Goal: Information Seeking & Learning: Learn about a topic

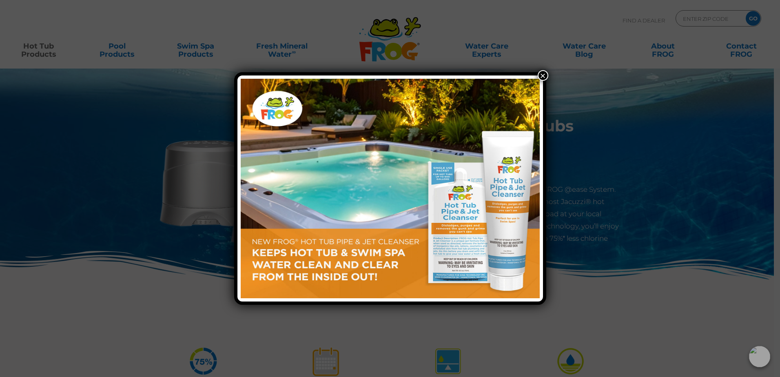
click at [541, 77] on button "×" at bounding box center [543, 75] width 11 height 11
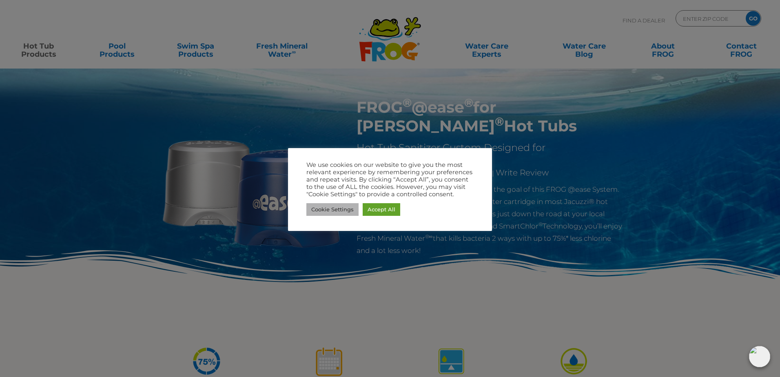
click at [335, 209] on link "Cookie Settings" at bounding box center [333, 209] width 52 height 13
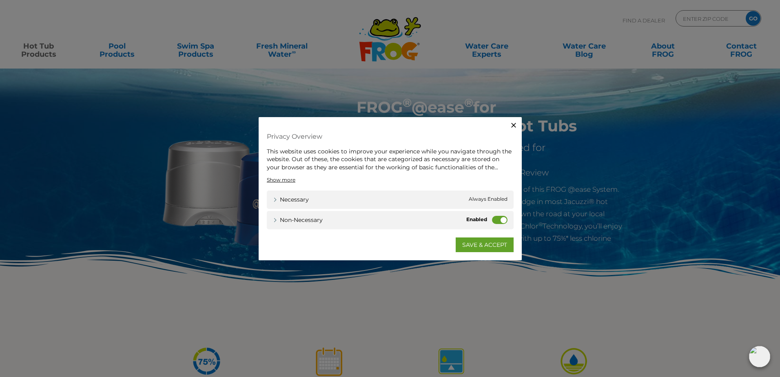
click at [503, 220] on label "Non-necessary" at bounding box center [500, 220] width 16 height 8
click at [0, 0] on input "Non-necessary" at bounding box center [0, 0] width 0 height 0
click at [485, 247] on link "SAVE & ACCEPT" at bounding box center [485, 245] width 58 height 15
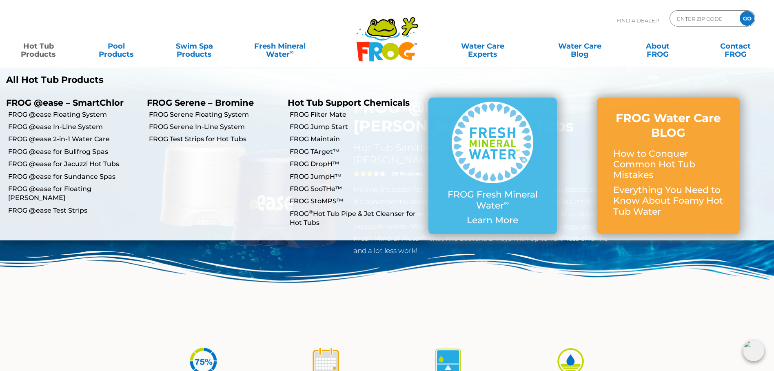
click at [49, 53] on link "Hot Tub Products" at bounding box center [38, 46] width 61 height 16
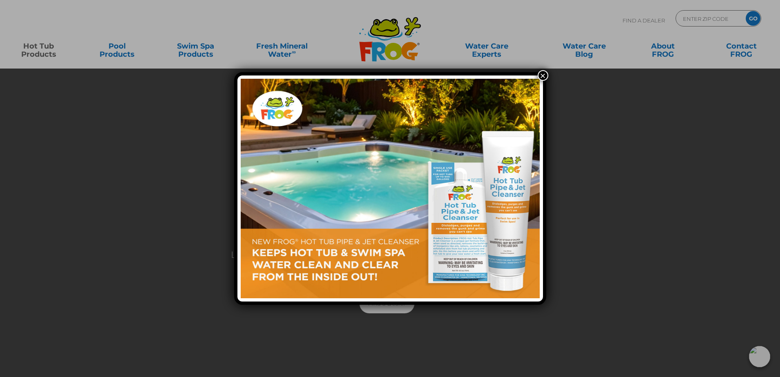
drag, startPoint x: 542, startPoint y: 74, endPoint x: 265, endPoint y: 91, distance: 277.7
click at [541, 74] on button "×" at bounding box center [543, 75] width 11 height 11
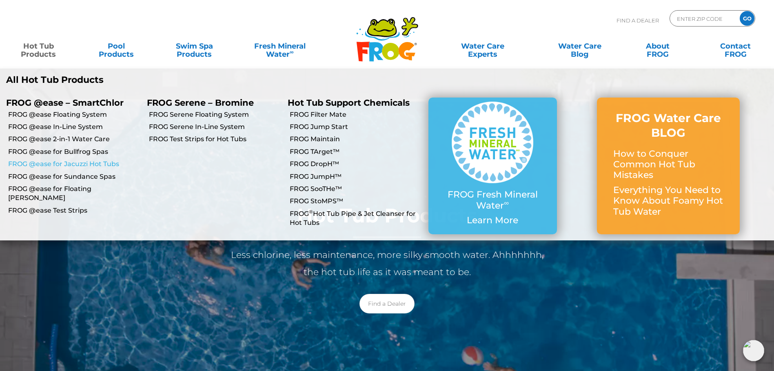
click at [50, 163] on link "FROG @ease for Jacuzzi Hot Tubs" at bounding box center [74, 164] width 133 height 9
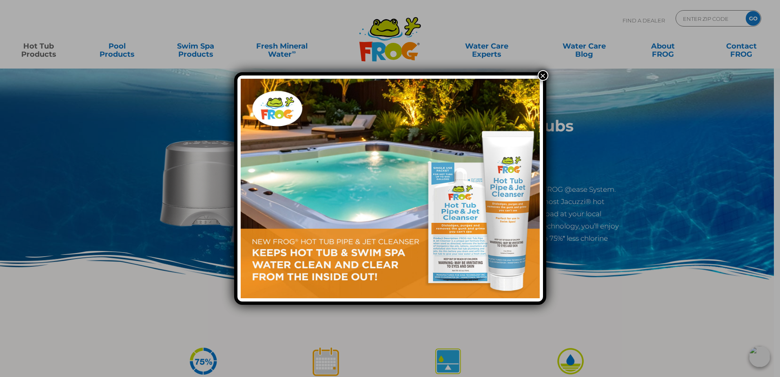
click at [541, 73] on button "×" at bounding box center [543, 75] width 11 height 11
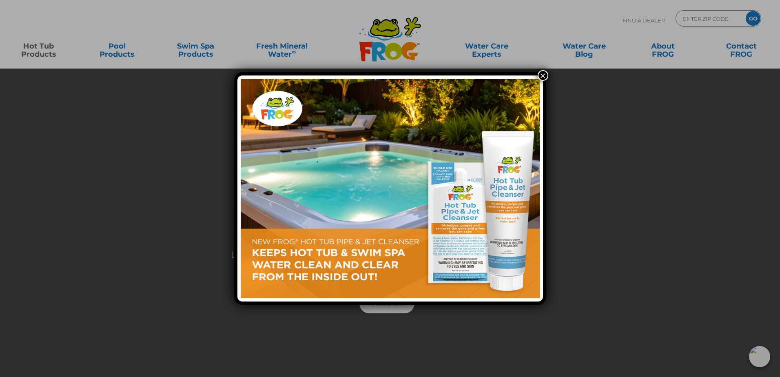
click at [540, 76] on button "×" at bounding box center [543, 75] width 11 height 11
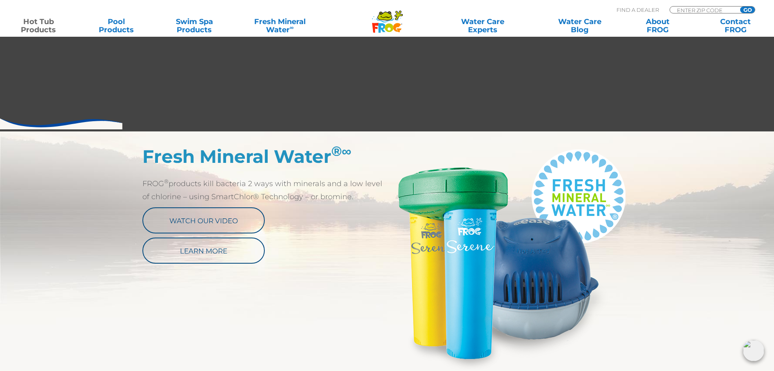
scroll to position [327, 0]
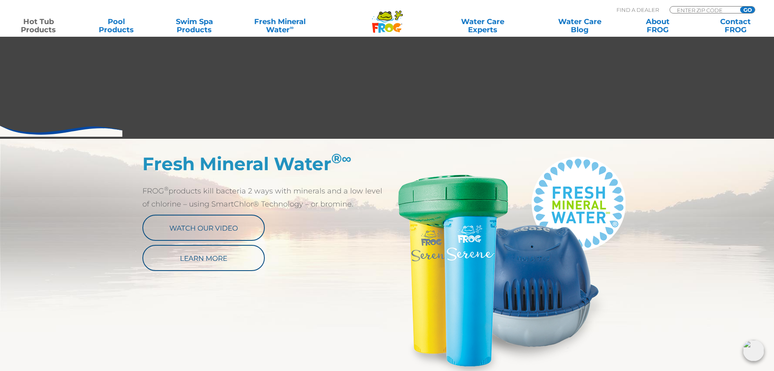
click at [435, 217] on img at bounding box center [509, 265] width 245 height 225
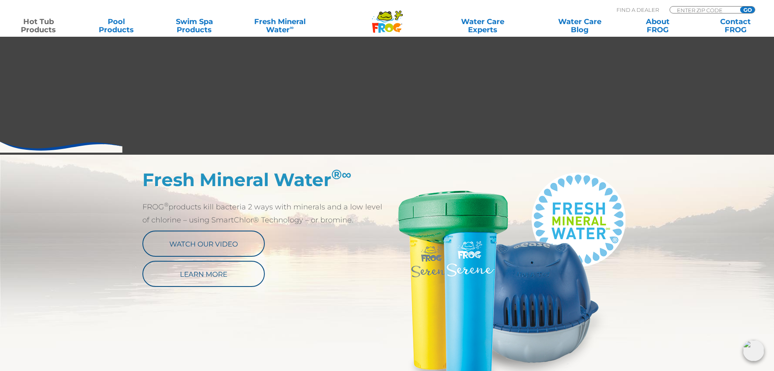
scroll to position [286, 0]
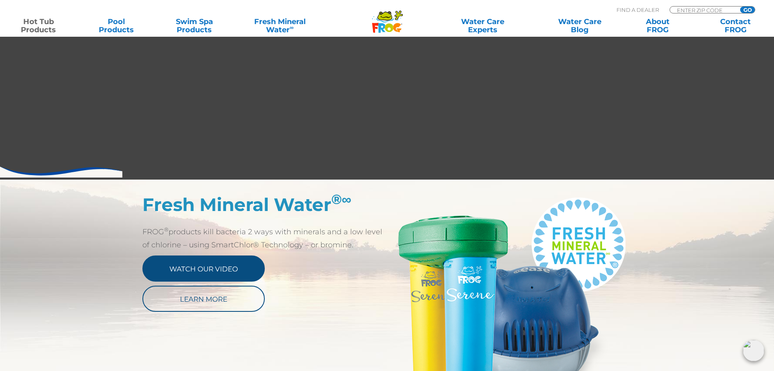
click at [231, 273] on link "Watch Our Video" at bounding box center [203, 269] width 122 height 26
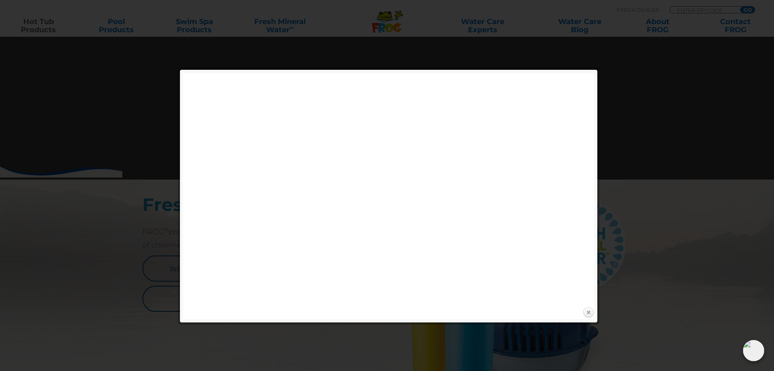
click at [586, 310] on link "Close" at bounding box center [588, 313] width 12 height 12
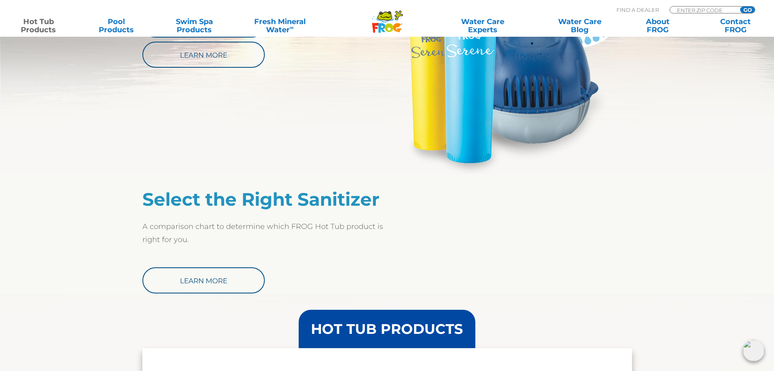
scroll to position [531, 0]
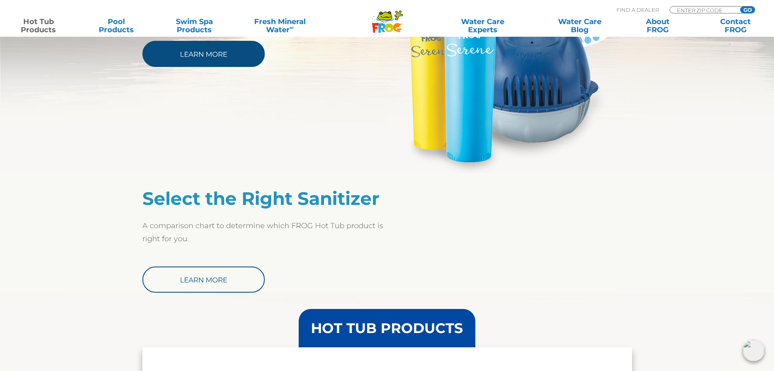
click at [201, 54] on link "Learn More" at bounding box center [203, 54] width 122 height 26
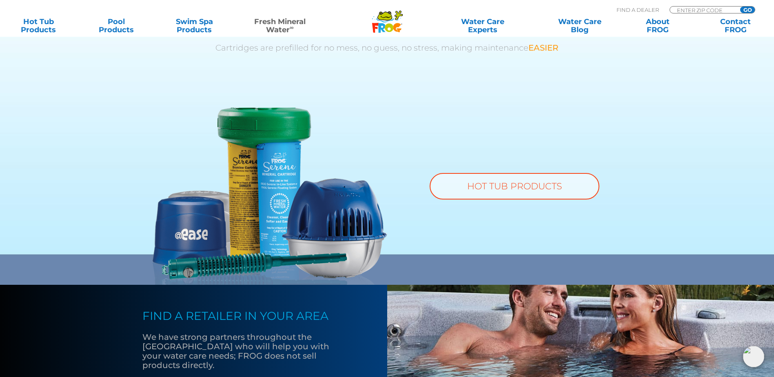
scroll to position [571, 0]
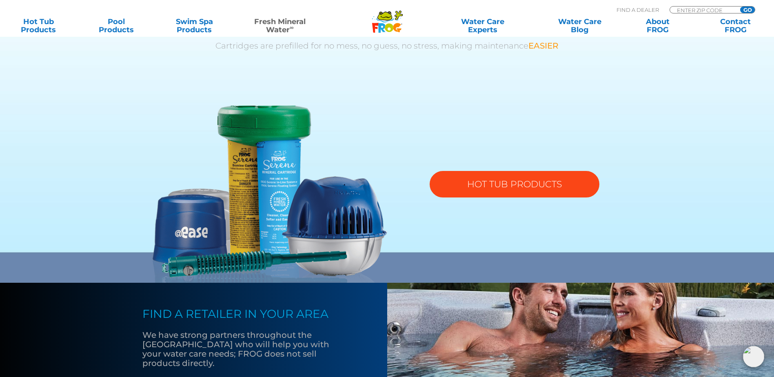
click at [512, 181] on link "HOT TUB PRODUCTS" at bounding box center [515, 184] width 170 height 27
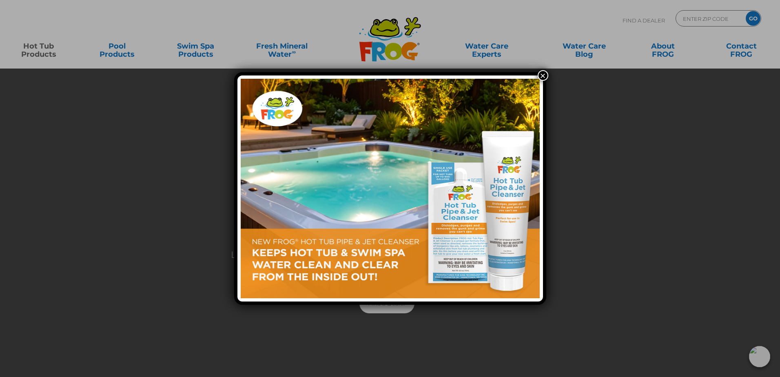
click at [543, 74] on button "×" at bounding box center [543, 75] width 11 height 11
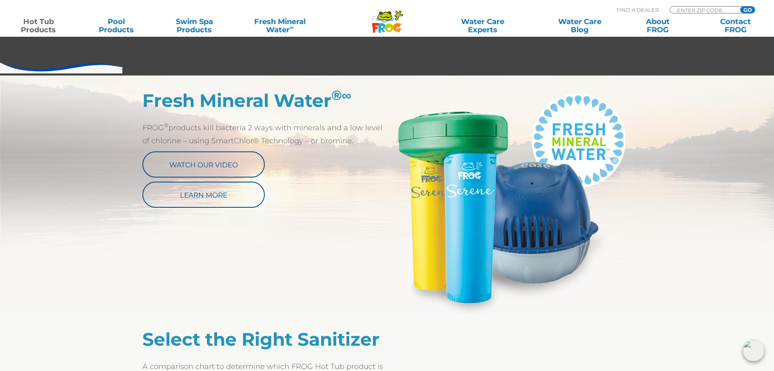
scroll to position [408, 0]
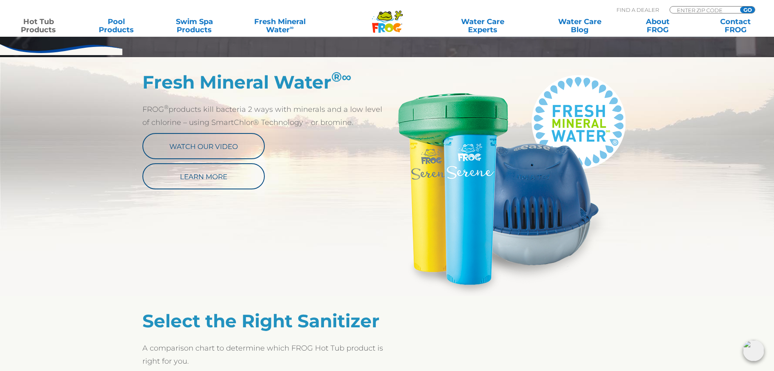
click at [465, 153] on img at bounding box center [509, 183] width 245 height 225
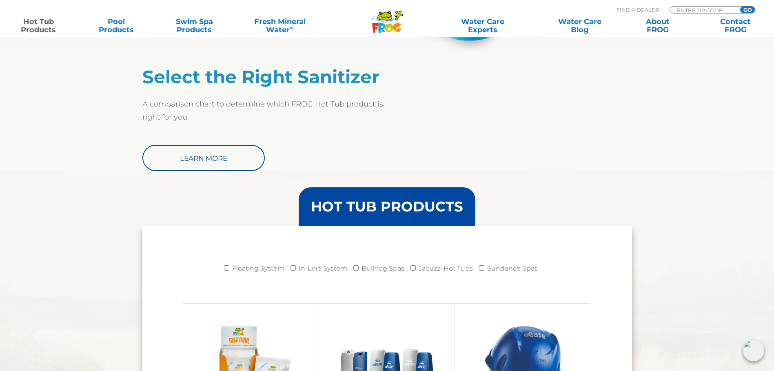
scroll to position [776, 0]
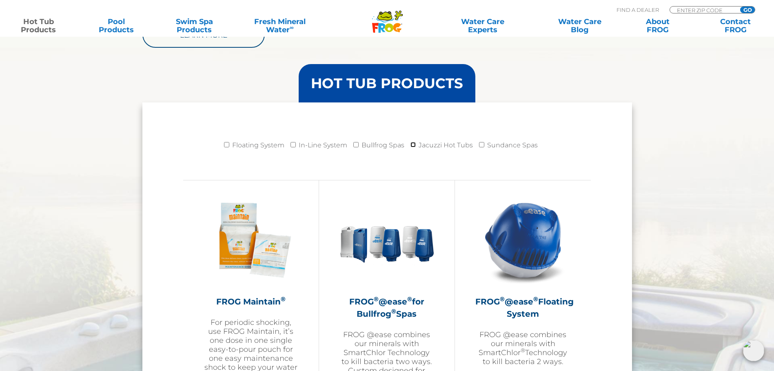
click at [411, 146] on input "Jacuzzi Hot Tubs" at bounding box center [413, 144] width 5 height 5
checkbox input "true"
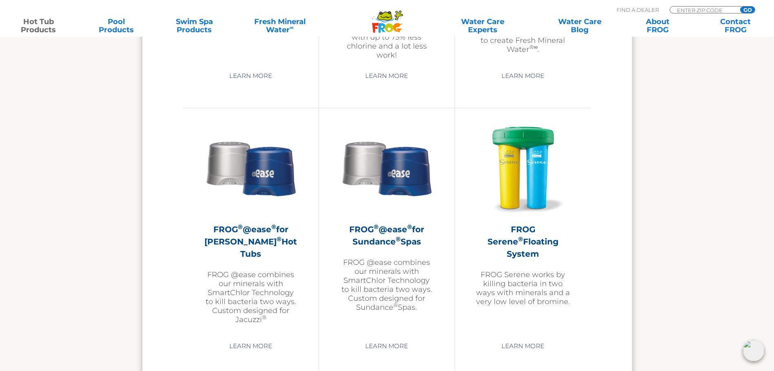
scroll to position [1388, 0]
click at [528, 343] on link "Learn More" at bounding box center [523, 346] width 62 height 15
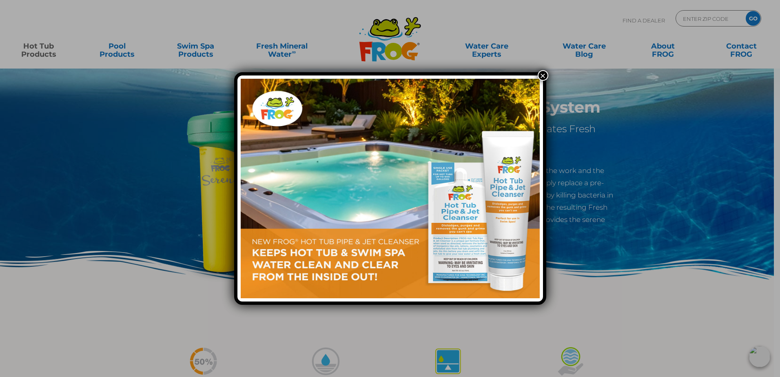
click at [544, 77] on button "×" at bounding box center [543, 75] width 11 height 11
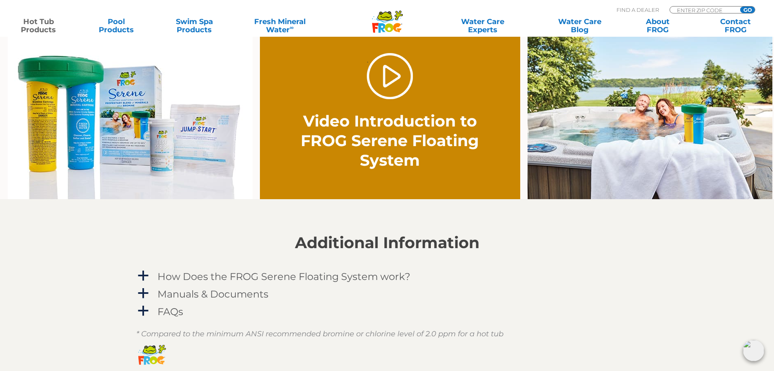
scroll to position [571, 0]
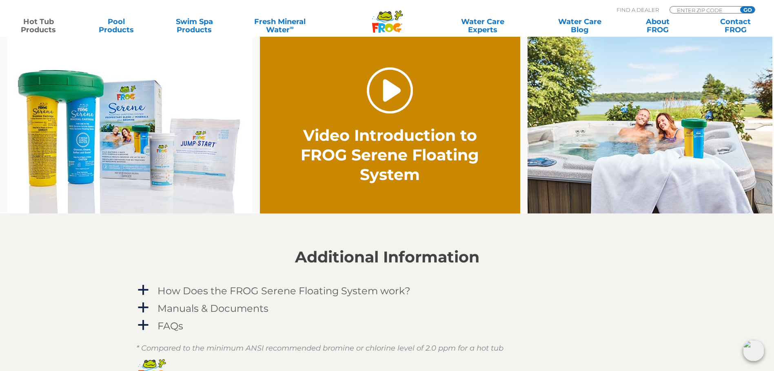
click at [385, 89] on link "." at bounding box center [390, 90] width 46 height 46
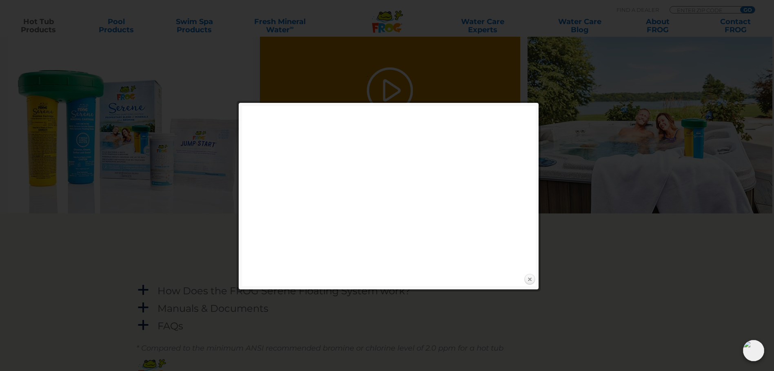
click at [530, 280] on link "Close" at bounding box center [530, 279] width 12 height 12
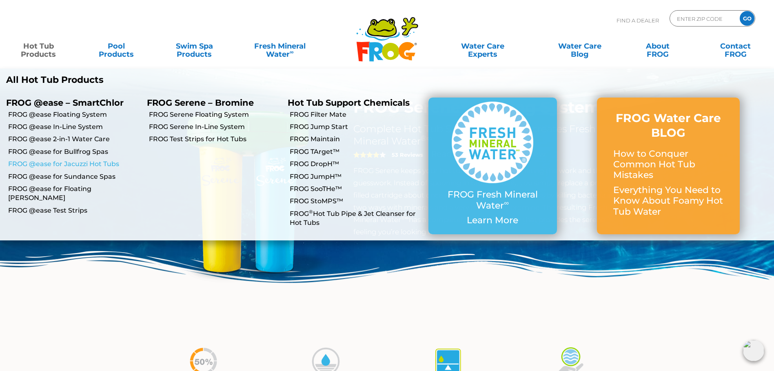
click at [97, 160] on link "FROG @ease for Jacuzzi Hot Tubs" at bounding box center [74, 164] width 133 height 9
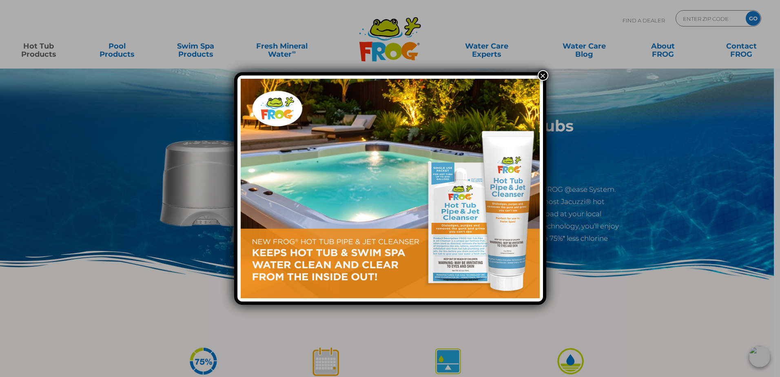
click at [545, 74] on button "×" at bounding box center [543, 75] width 11 height 11
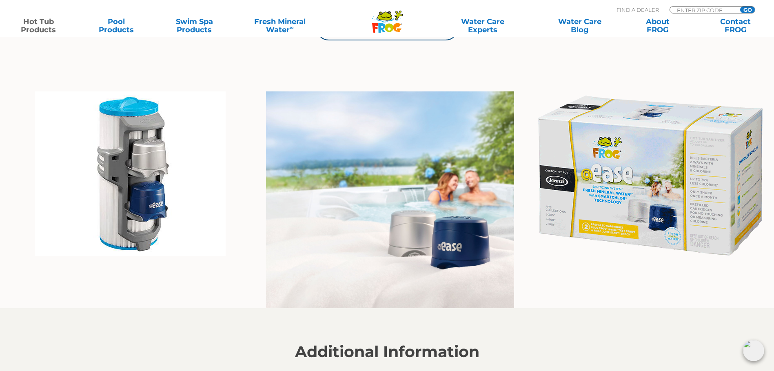
scroll to position [531, 0]
